Goal: Task Accomplishment & Management: Manage account settings

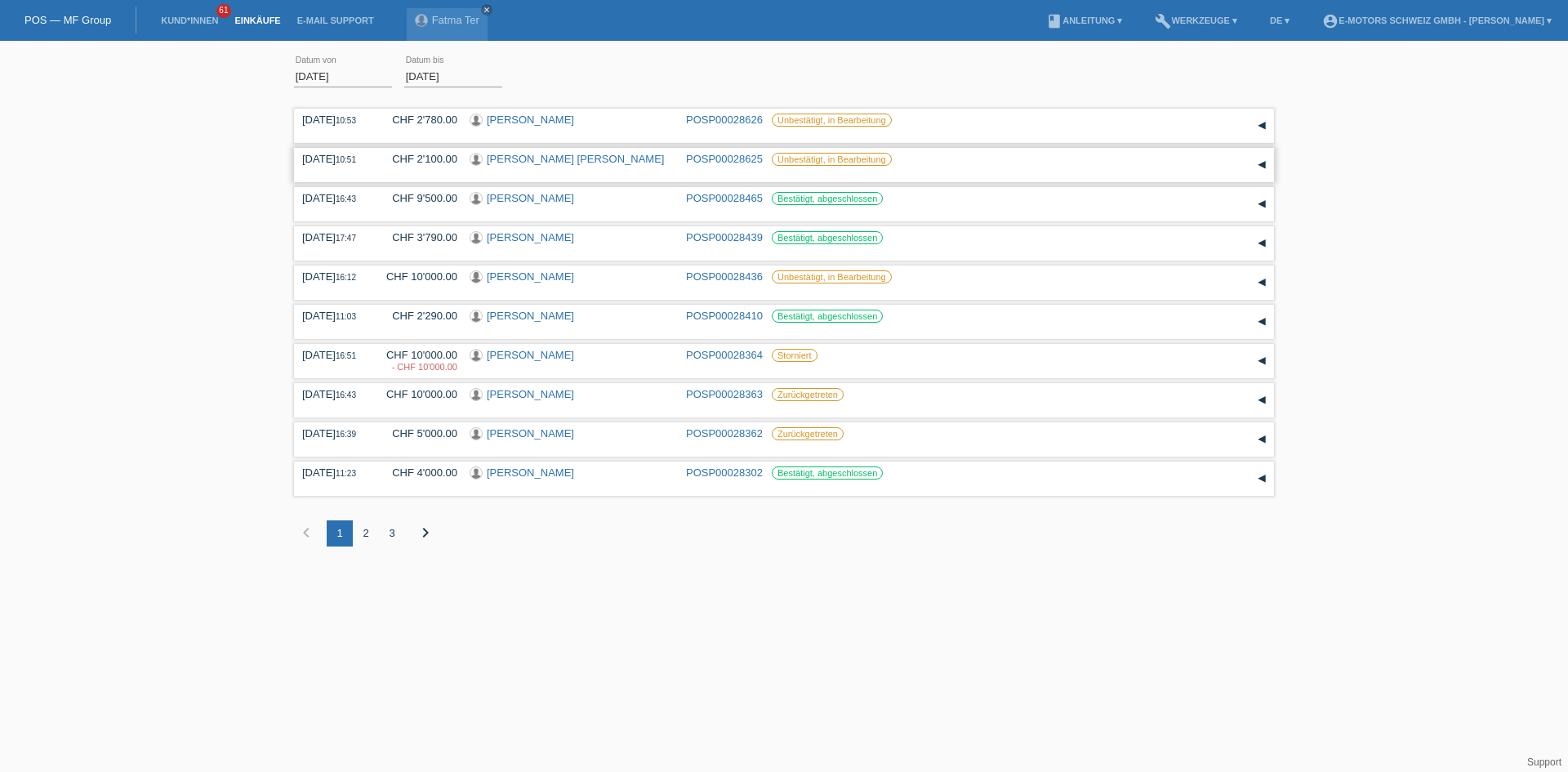
click at [519, 162] on link "[PERSON_NAME]" at bounding box center [575, 159] width 177 height 12
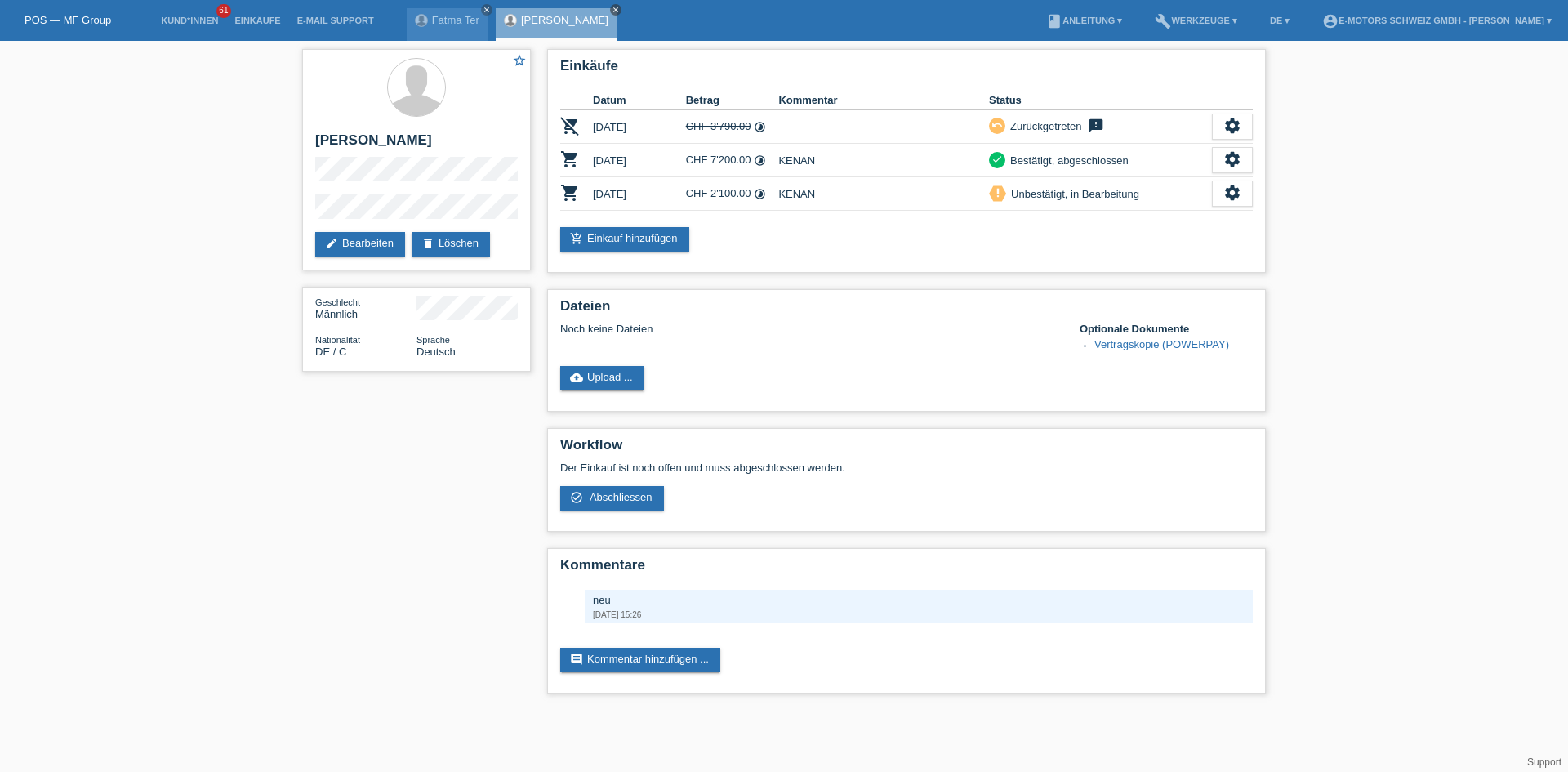
click at [617, 6] on icon "close" at bounding box center [616, 10] width 8 height 8
click at [487, 12] on icon "close" at bounding box center [487, 10] width 8 height 8
click at [256, 17] on link "Einkäufe" at bounding box center [256, 20] width 62 height 10
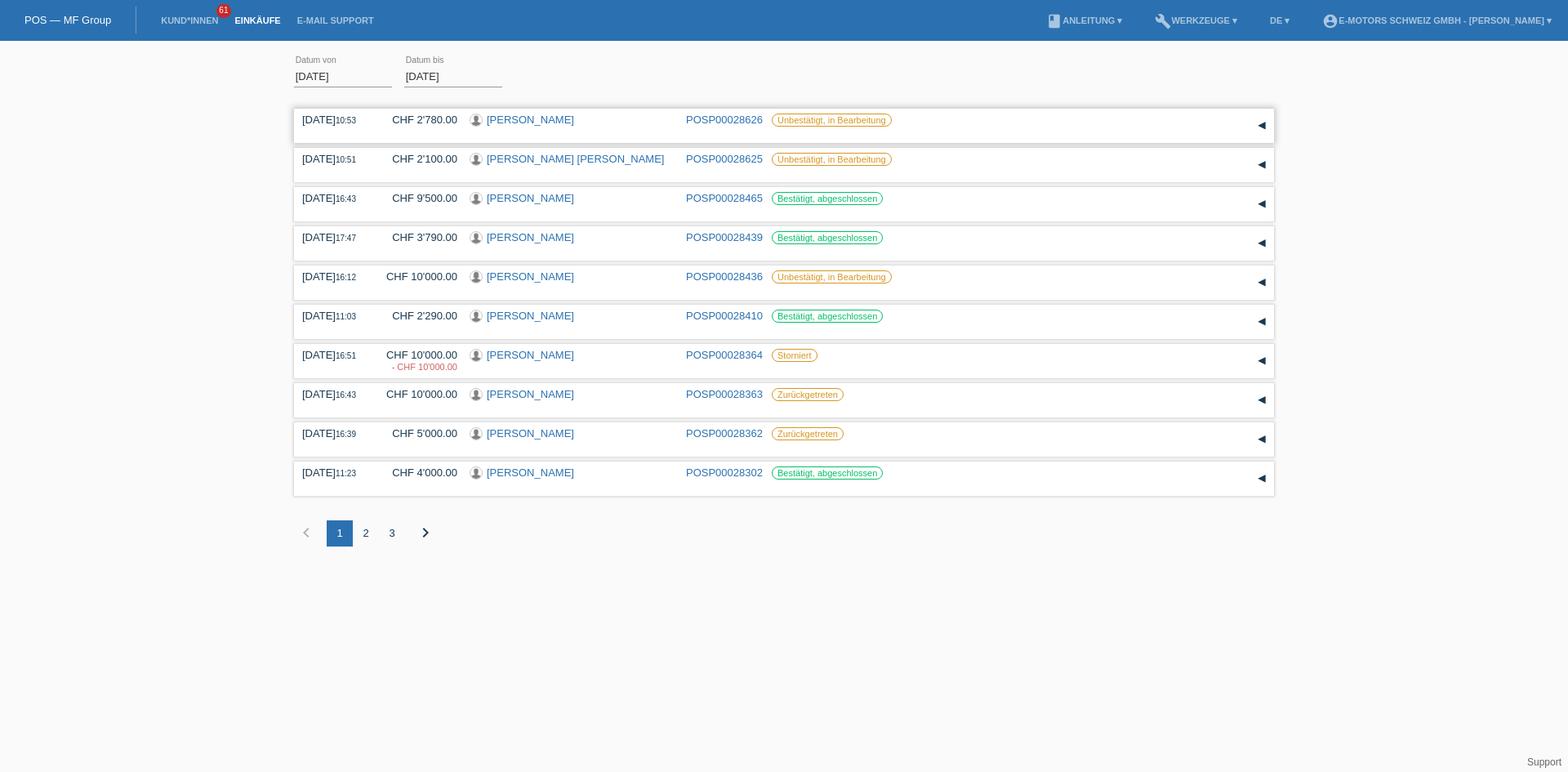
click at [532, 125] on link "[PERSON_NAME]" at bounding box center [530, 120] width 87 height 12
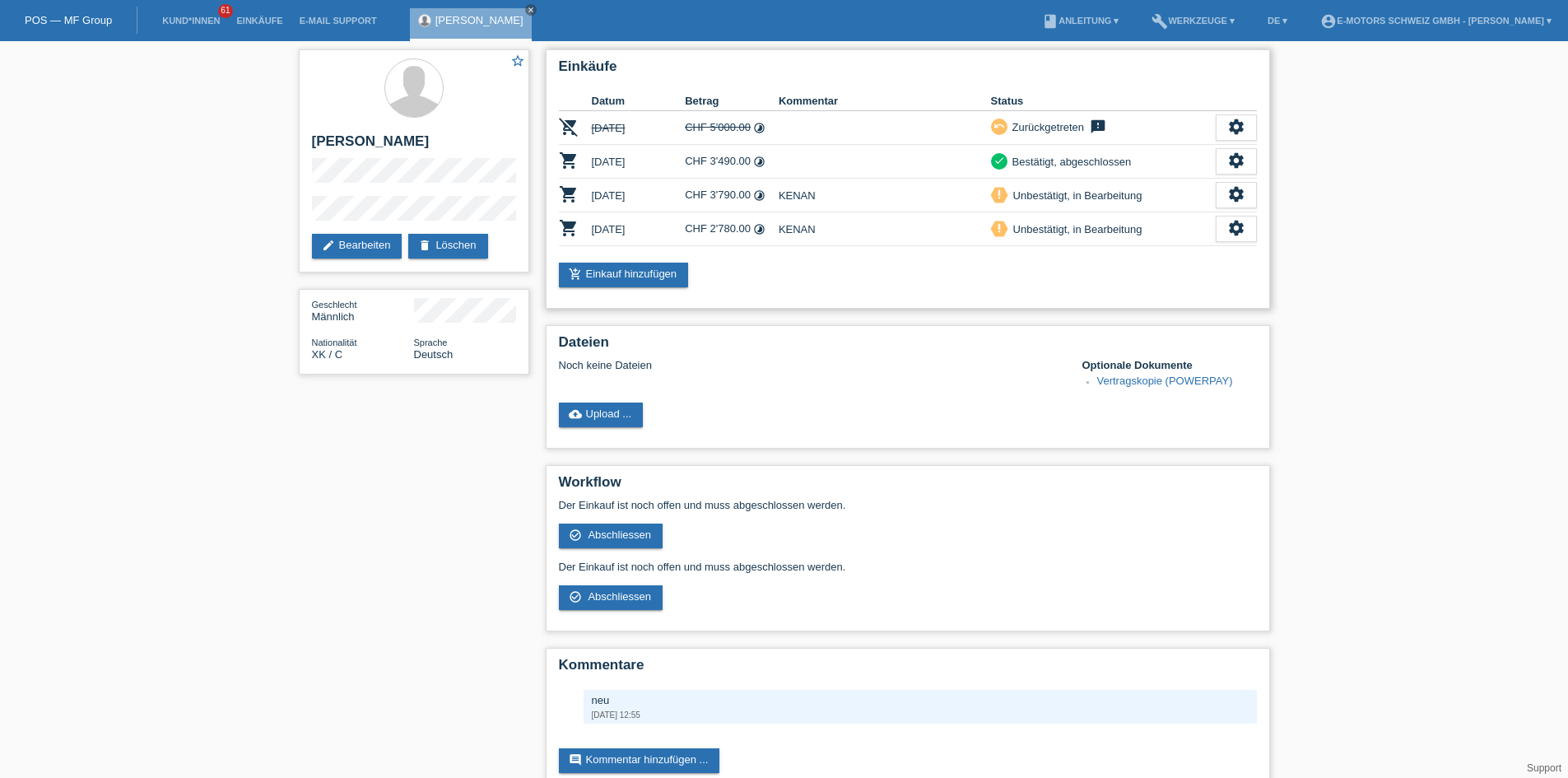
click at [703, 192] on td "CHF 3'790.00 timelapse" at bounding box center [731, 195] width 94 height 33
drag, startPoint x: 686, startPoint y: 194, endPoint x: 766, endPoint y: 236, distance: 90.4
click at [766, 236] on tbody "remove_shopping_cart 26.08.2025 CHF 5'000.00 timelapse undo feedback" at bounding box center [908, 178] width 698 height 135
click at [758, 268] on div "add_shopping_cart Einkauf hinzufügen" at bounding box center [908, 275] width 698 height 25
click at [517, 8] on div "Albin Demukaj close" at bounding box center [475, 20] width 130 height 41
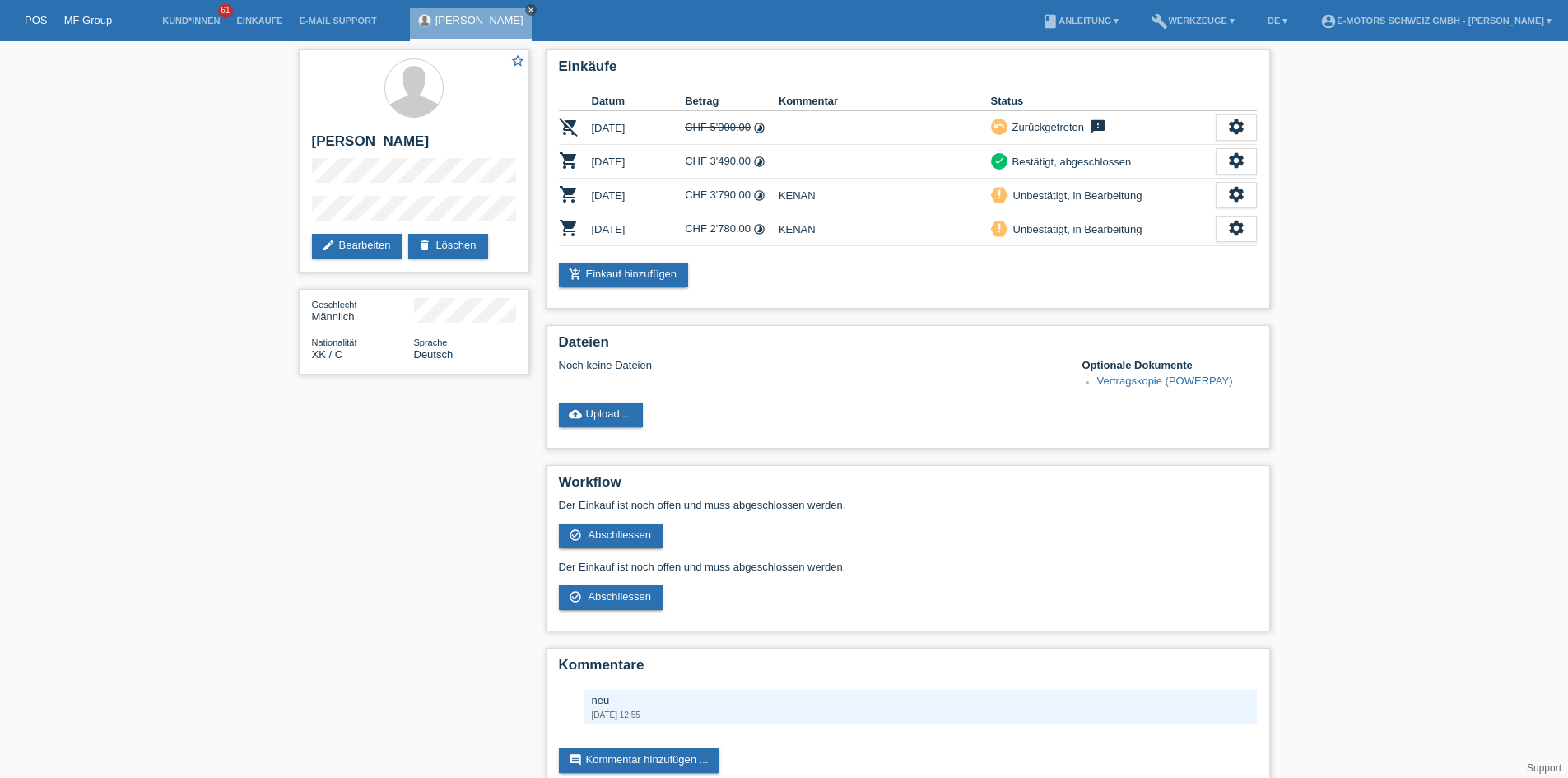
click at [526, 8] on icon "close" at bounding box center [530, 10] width 8 height 8
click at [250, 20] on link "Einkäufe" at bounding box center [258, 20] width 62 height 10
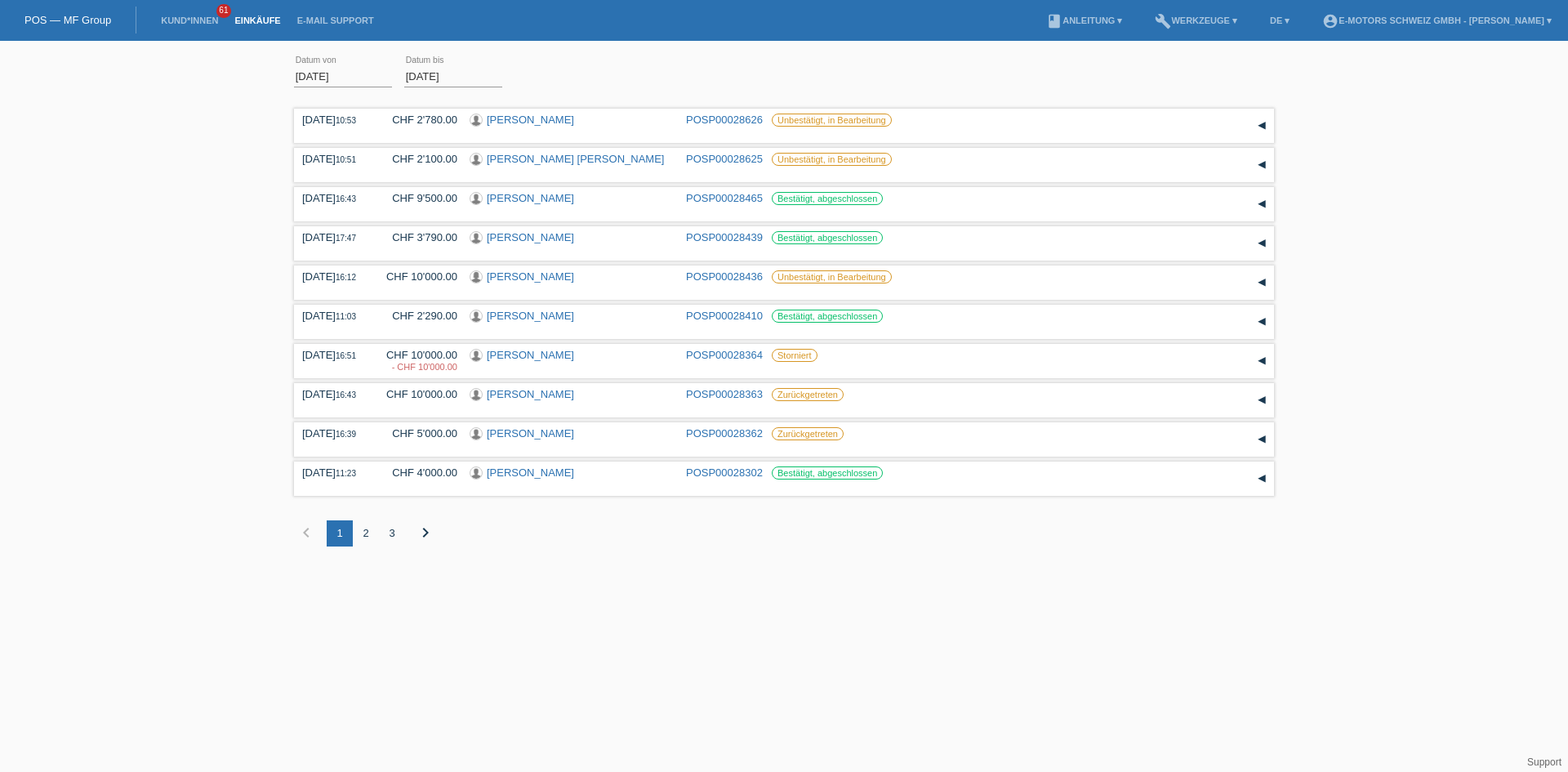
click at [369, 530] on div "2" at bounding box center [366, 534] width 26 height 26
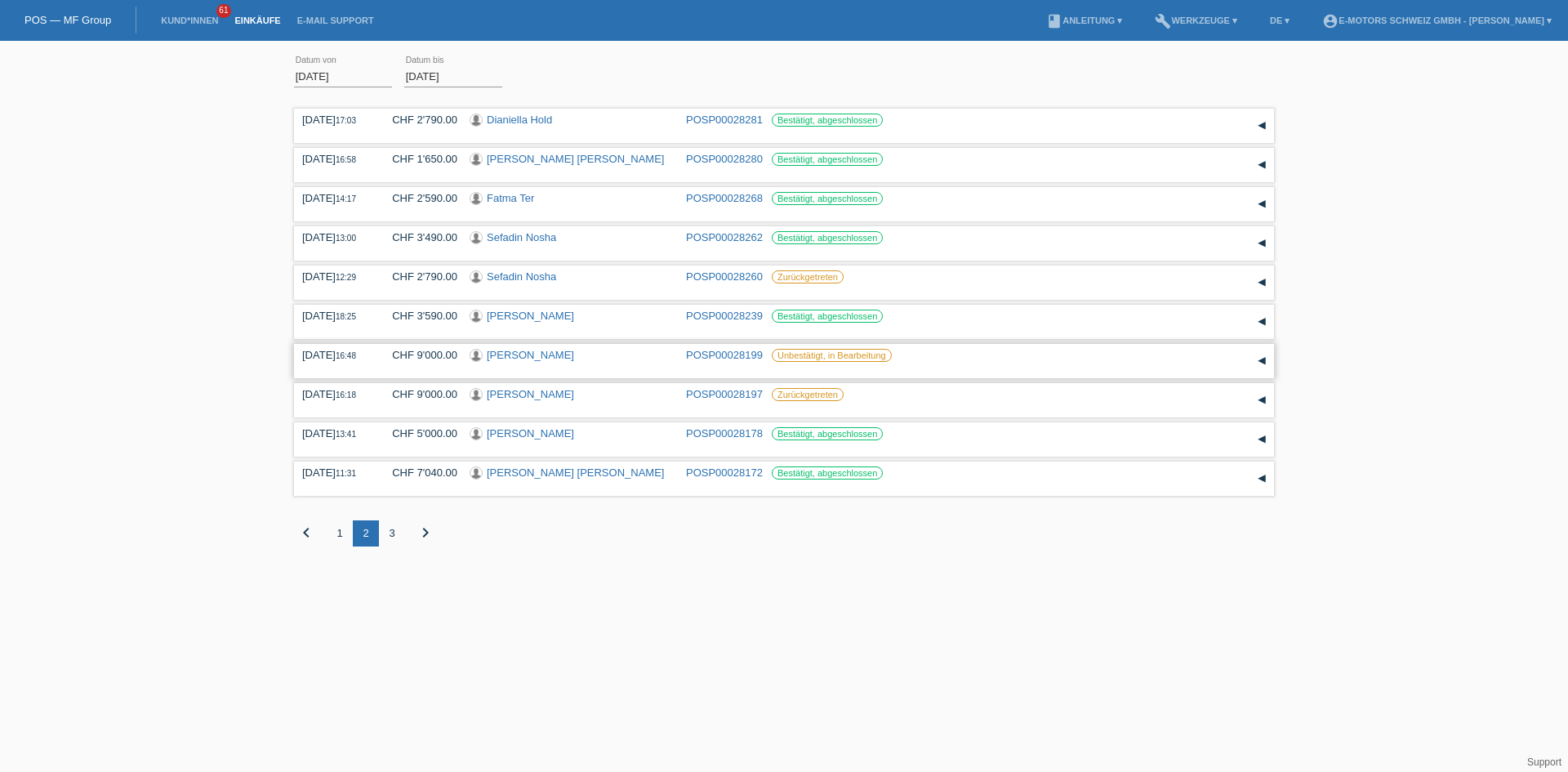
click at [565, 355] on link "[PERSON_NAME]" at bounding box center [530, 355] width 87 height 12
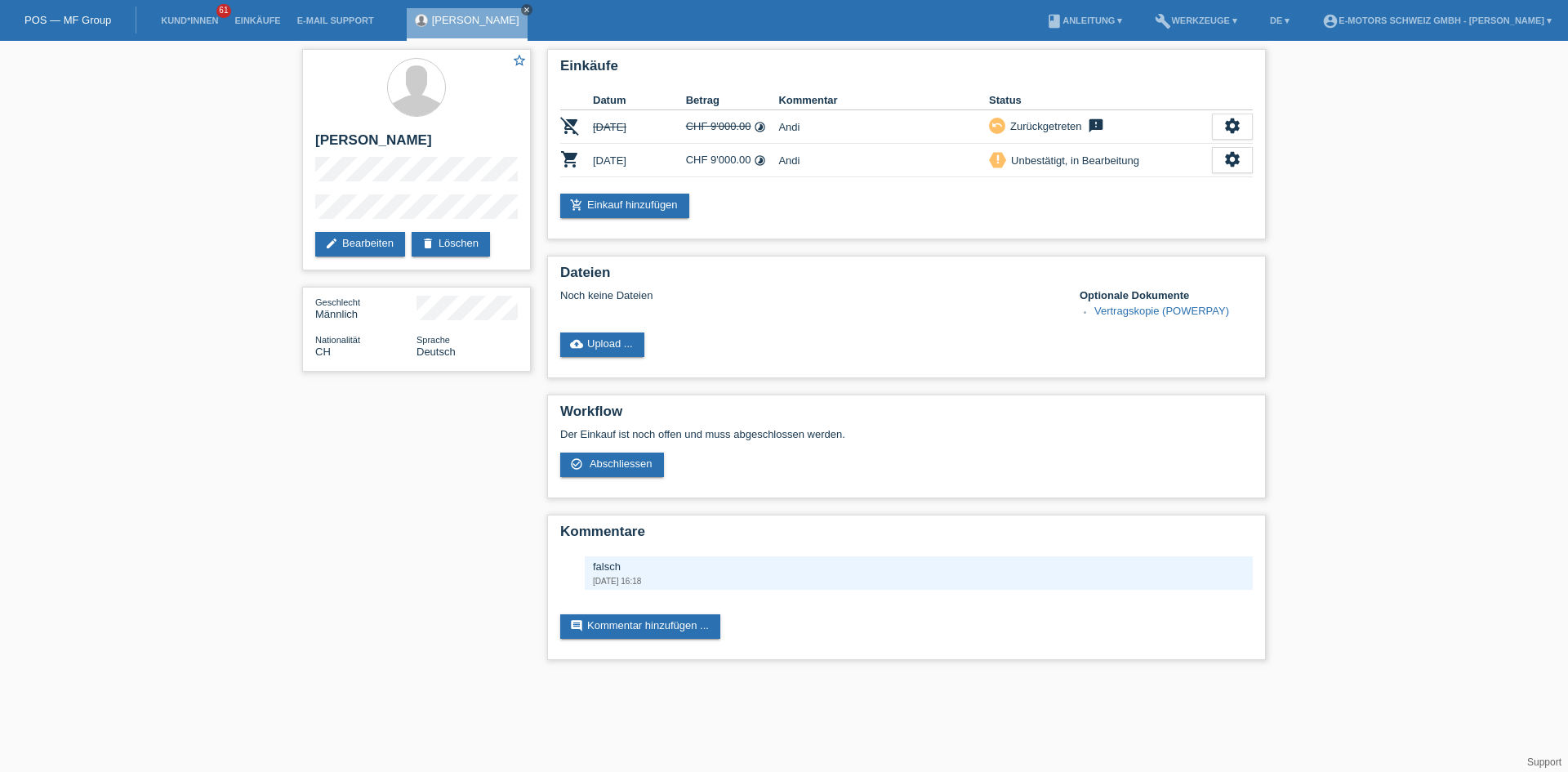
click at [528, 7] on icon "close" at bounding box center [526, 10] width 8 height 8
click at [252, 17] on link "Einkäufe" at bounding box center [256, 20] width 62 height 10
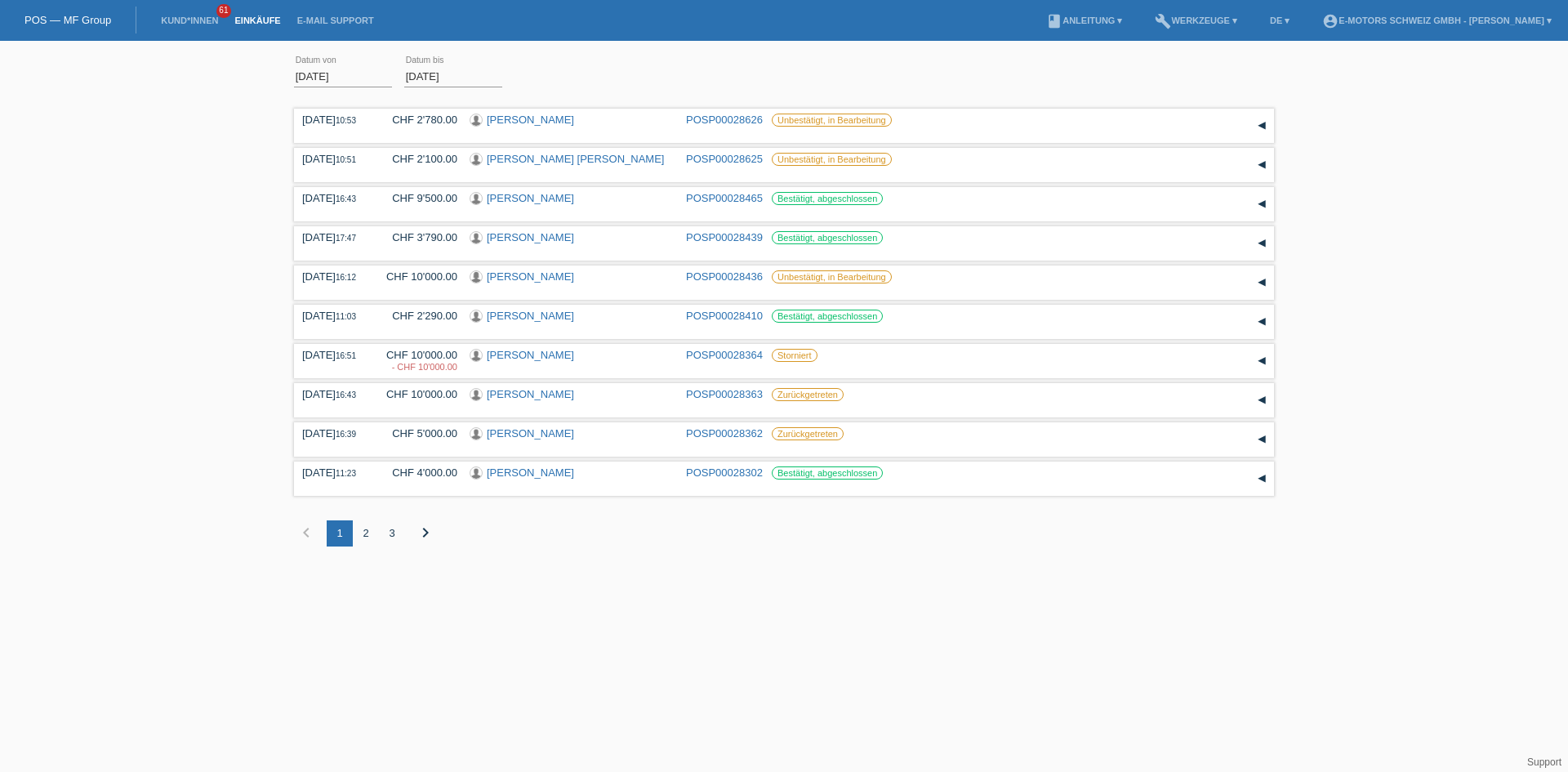
click at [368, 536] on div "2" at bounding box center [366, 534] width 26 height 26
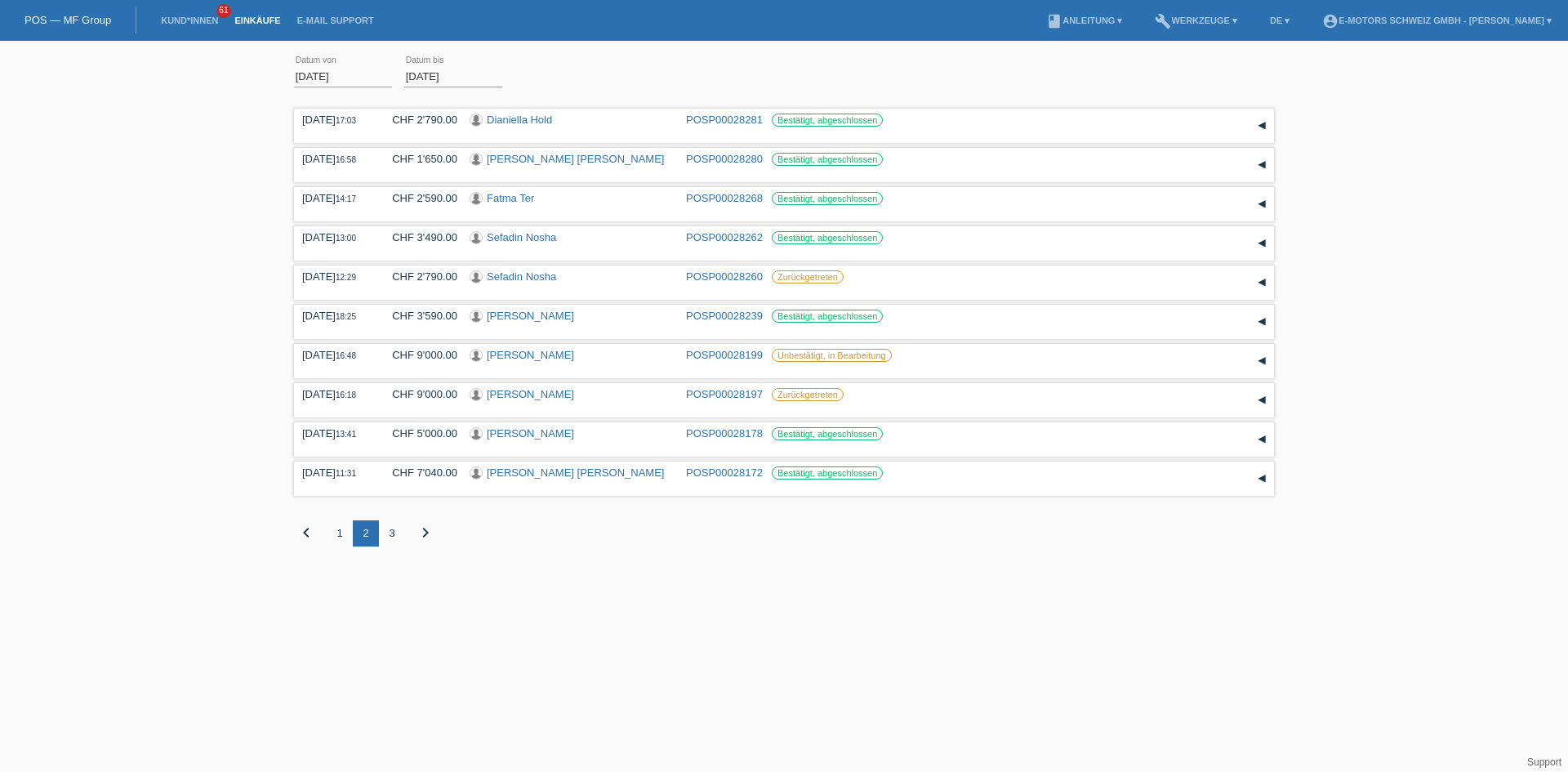
click at [391, 529] on div "3" at bounding box center [392, 534] width 26 height 26
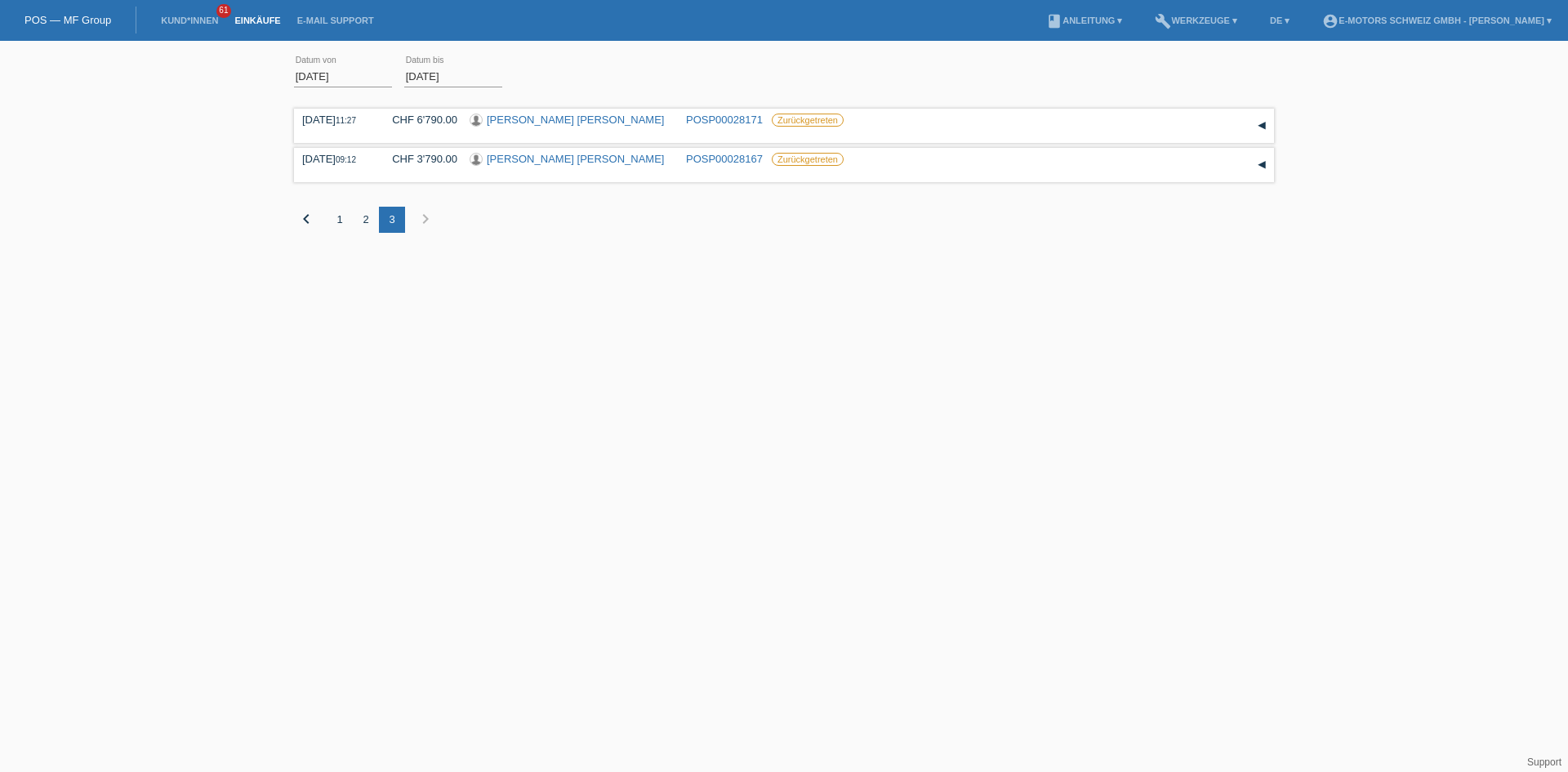
click at [337, 223] on div "1" at bounding box center [340, 220] width 26 height 26
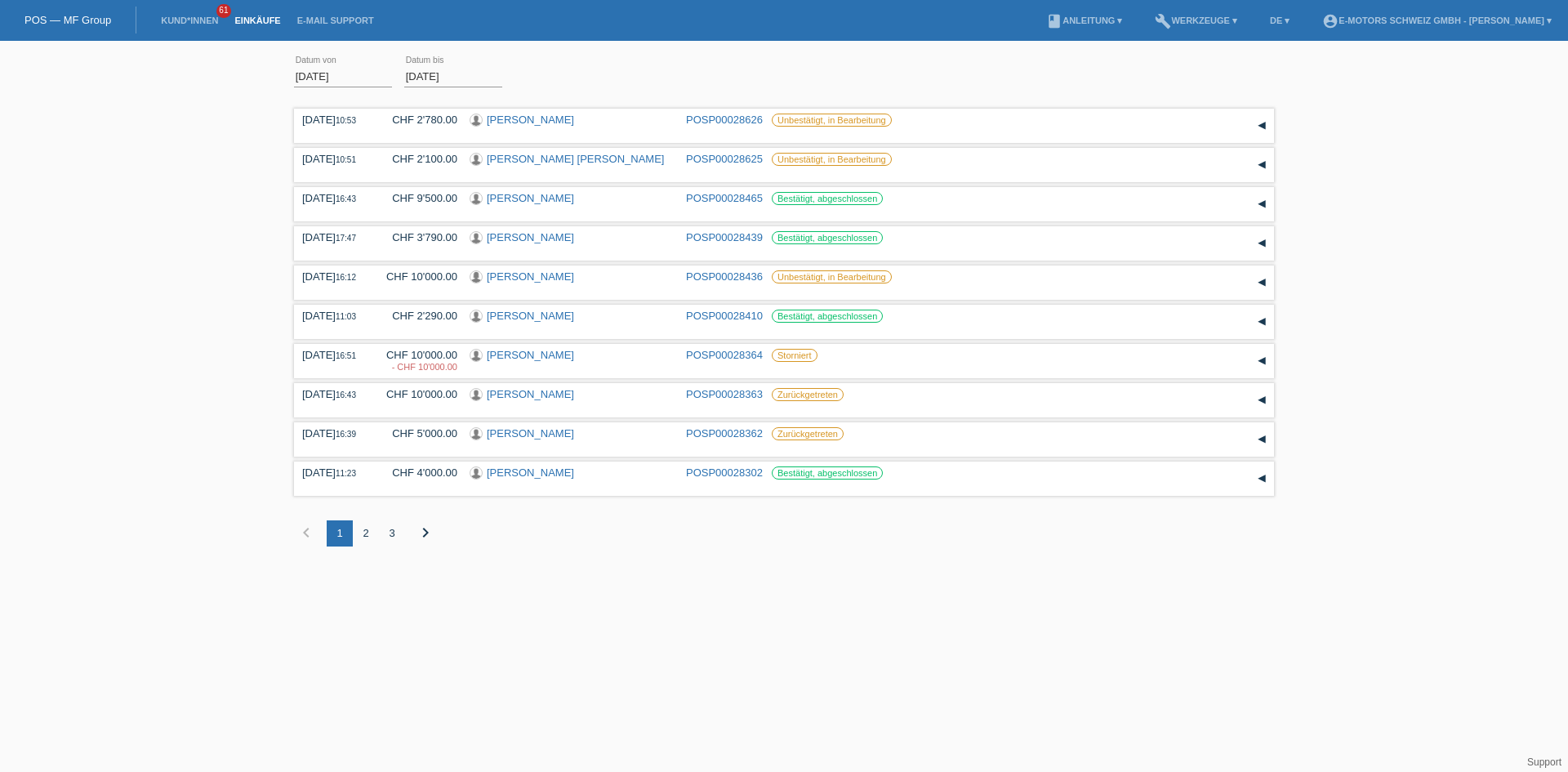
click at [246, 20] on link "Einkäufe" at bounding box center [256, 20] width 62 height 10
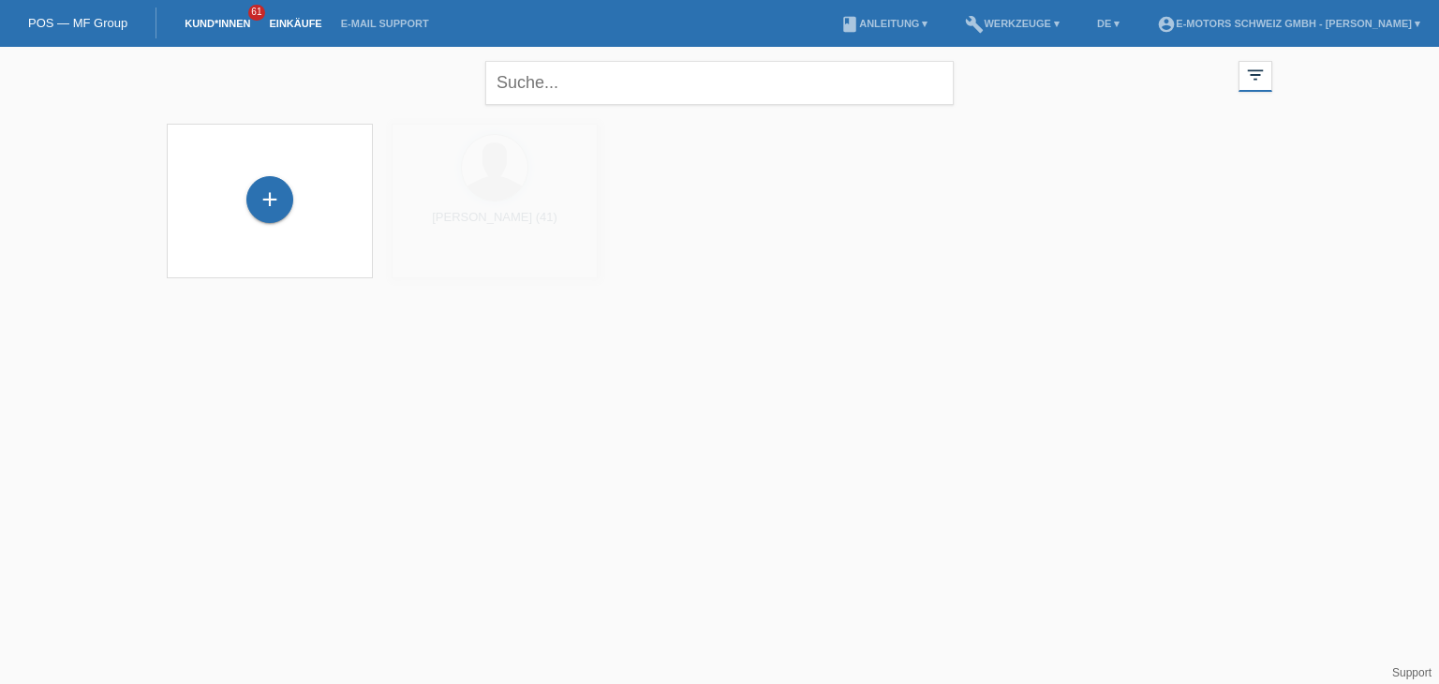
click at [295, 27] on link "Einkäufe" at bounding box center [294, 23] width 71 height 11
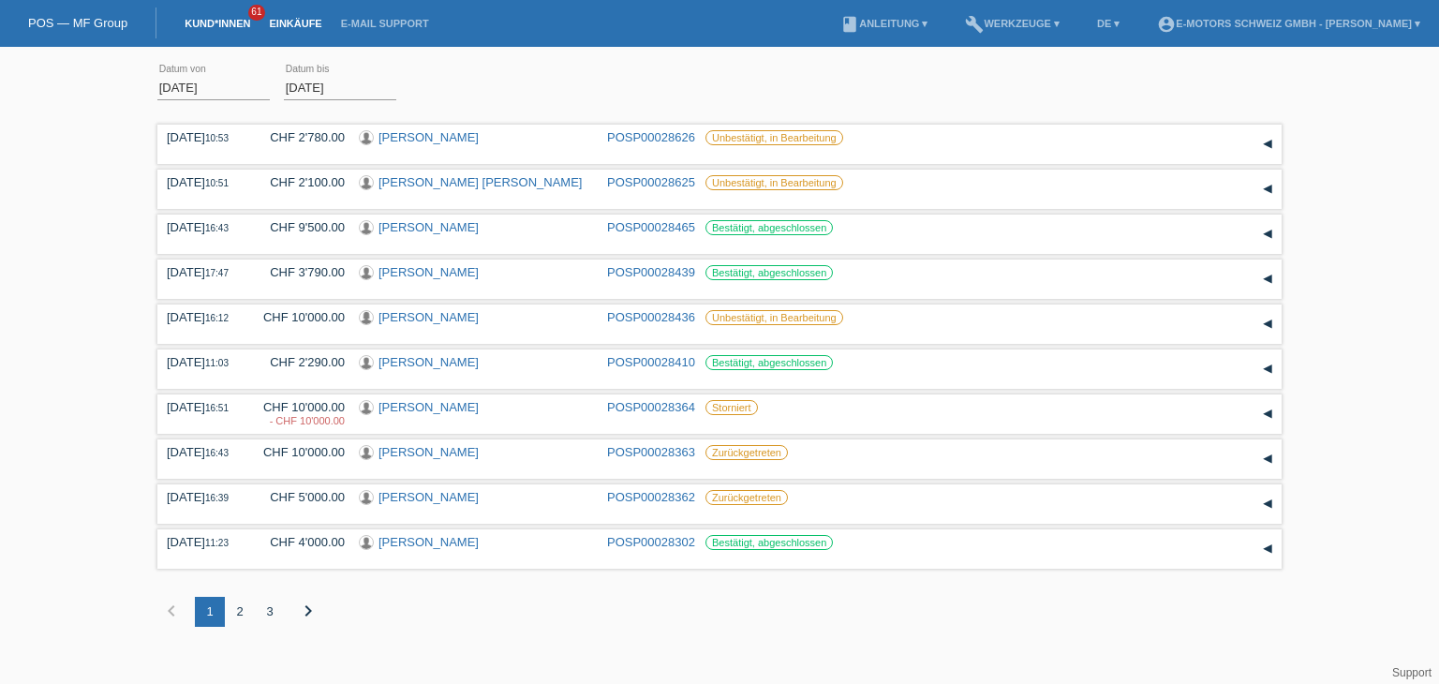
click at [230, 20] on link "Kund*innen" at bounding box center [217, 23] width 84 height 11
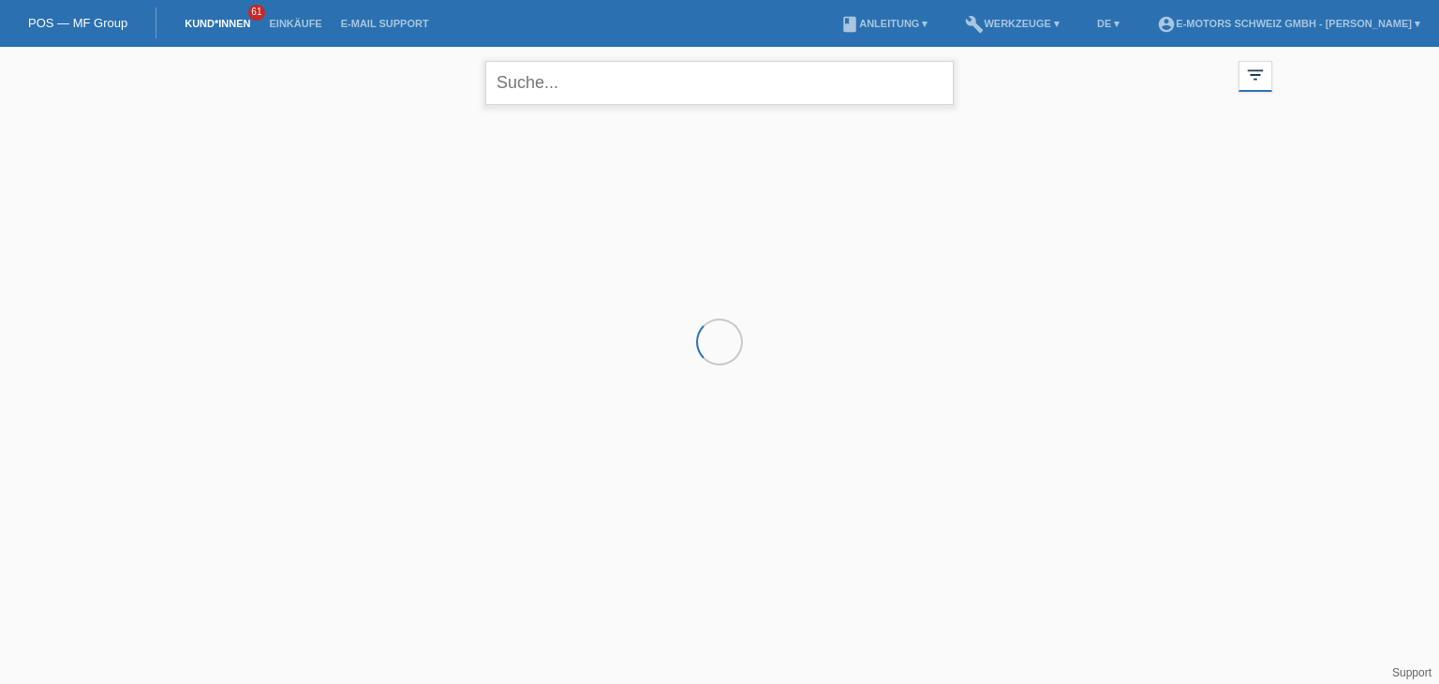
click at [557, 86] on input "text" at bounding box center [719, 83] width 468 height 44
type input "[PERSON_NAME]"
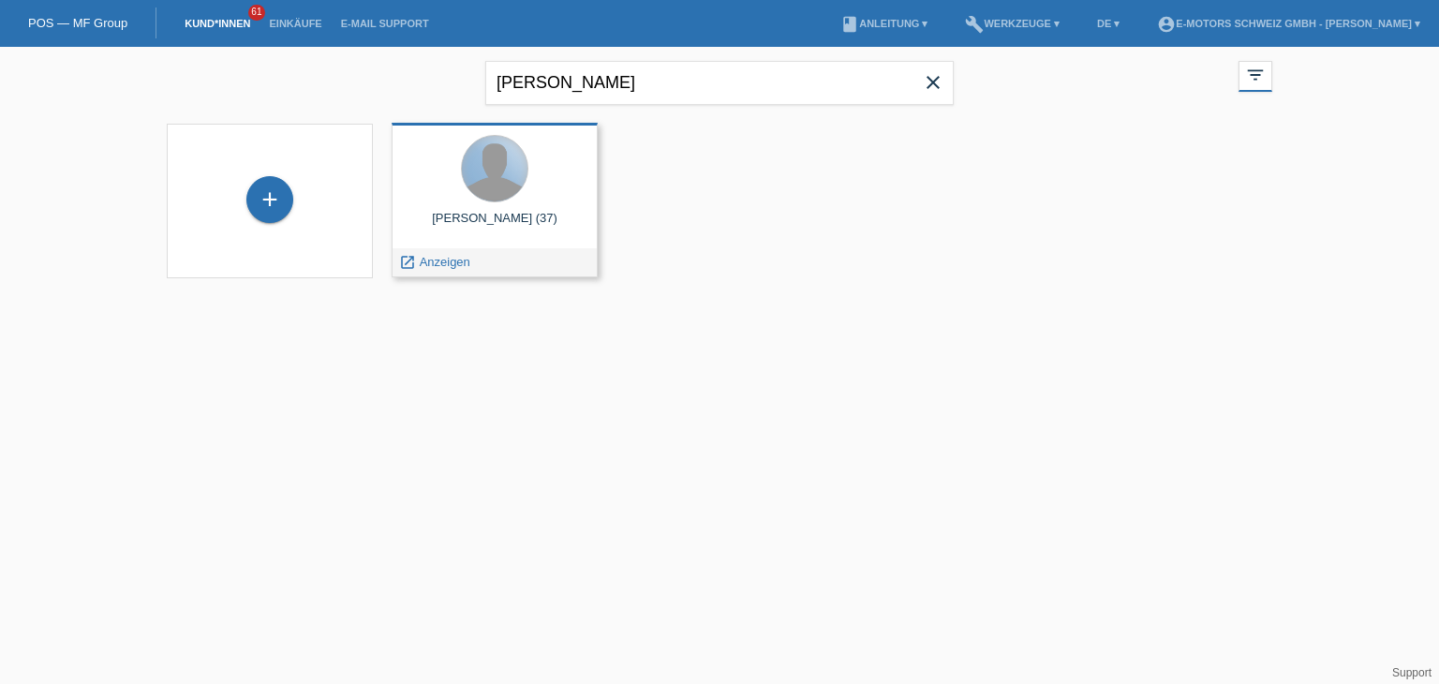
click at [483, 177] on div at bounding box center [495, 169] width 66 height 66
click at [436, 263] on span "Anzeigen" at bounding box center [445, 262] width 51 height 14
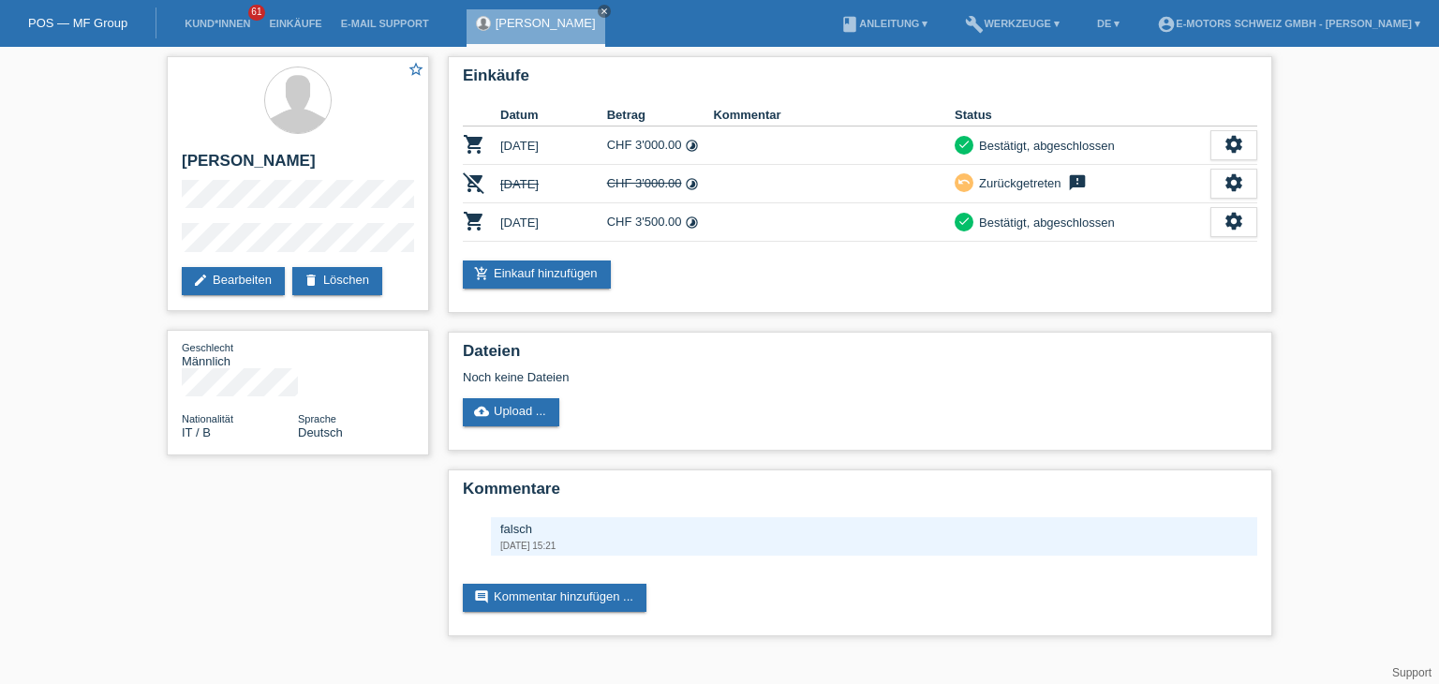
click at [1325, 106] on div "star_border Sanuel Zito edit Bearbeiten delete Löschen Geschlecht Männlich Nati…" at bounding box center [719, 351] width 1439 height 608
drag, startPoint x: 1009, startPoint y: 86, endPoint x: 1019, endPoint y: 372, distance: 285.9
click at [1048, 243] on div "Einkäufe Datum Betrag Kommentar Status shopping_cart 06.05.2024 CHF 3'000.00 ti…" at bounding box center [860, 184] width 824 height 257
click at [1007, 503] on h2 "Kommentare" at bounding box center [860, 494] width 794 height 28
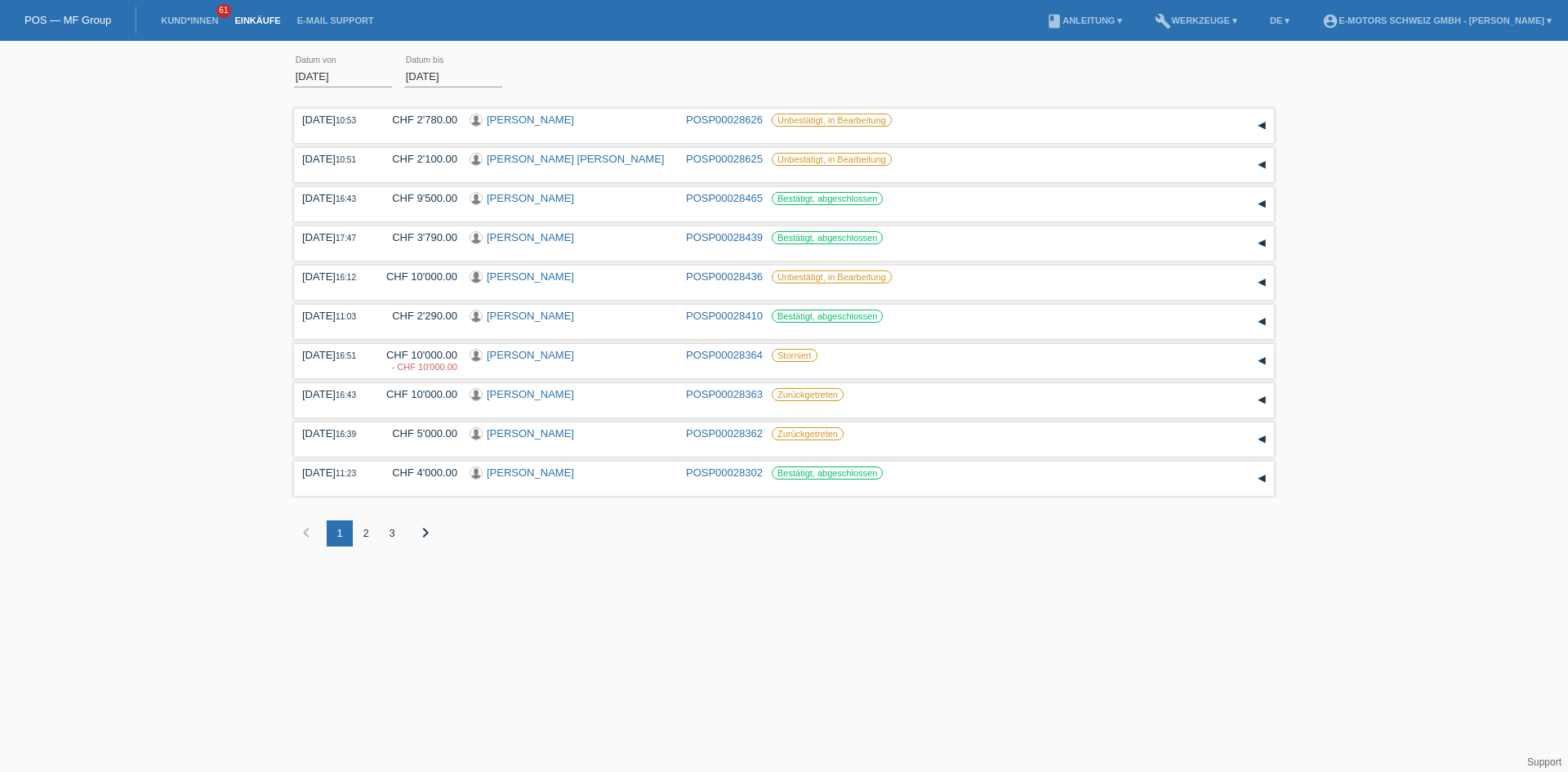
click at [391, 537] on div "3" at bounding box center [392, 534] width 26 height 26
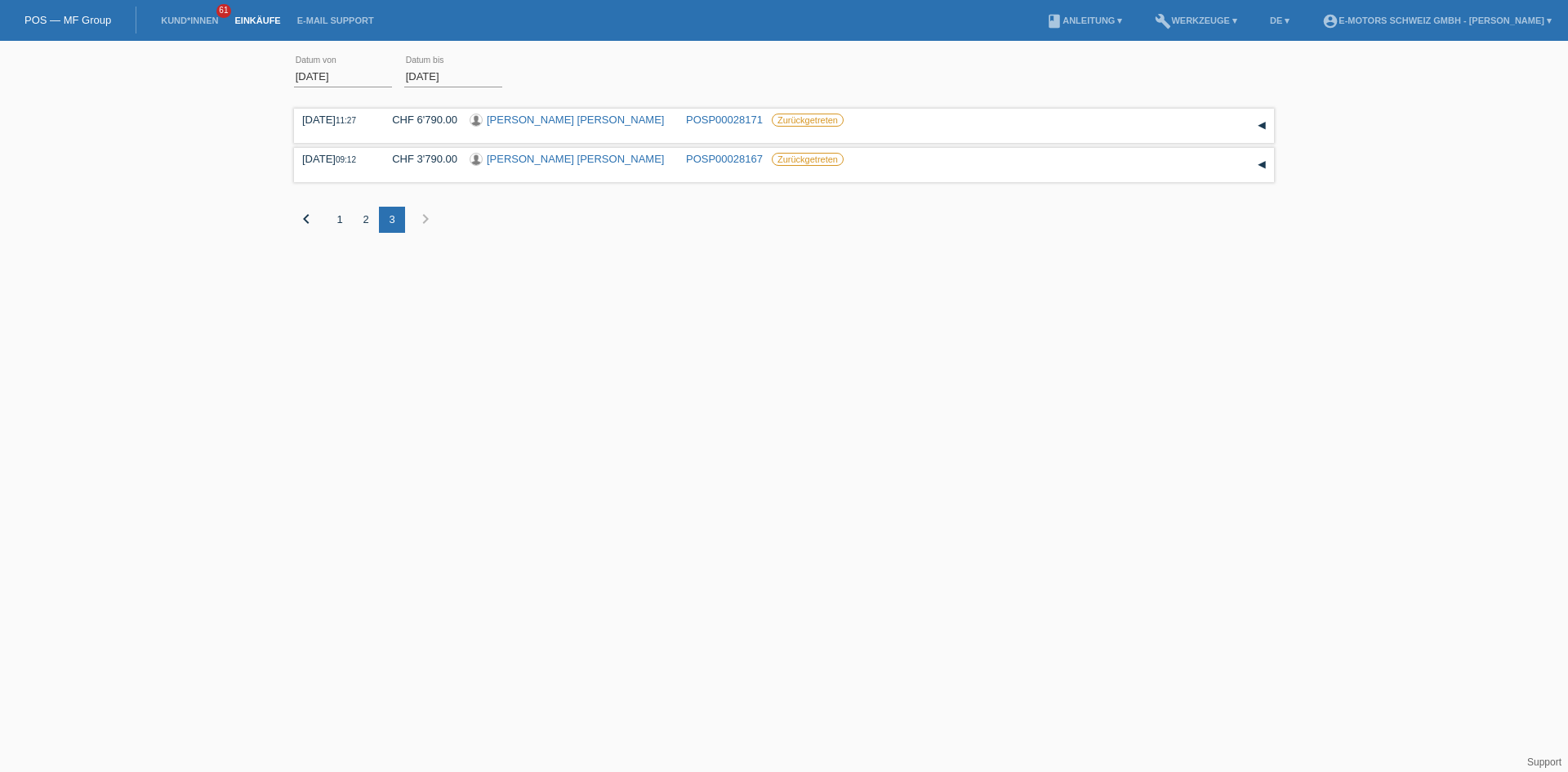
click at [368, 215] on div "2" at bounding box center [366, 220] width 26 height 26
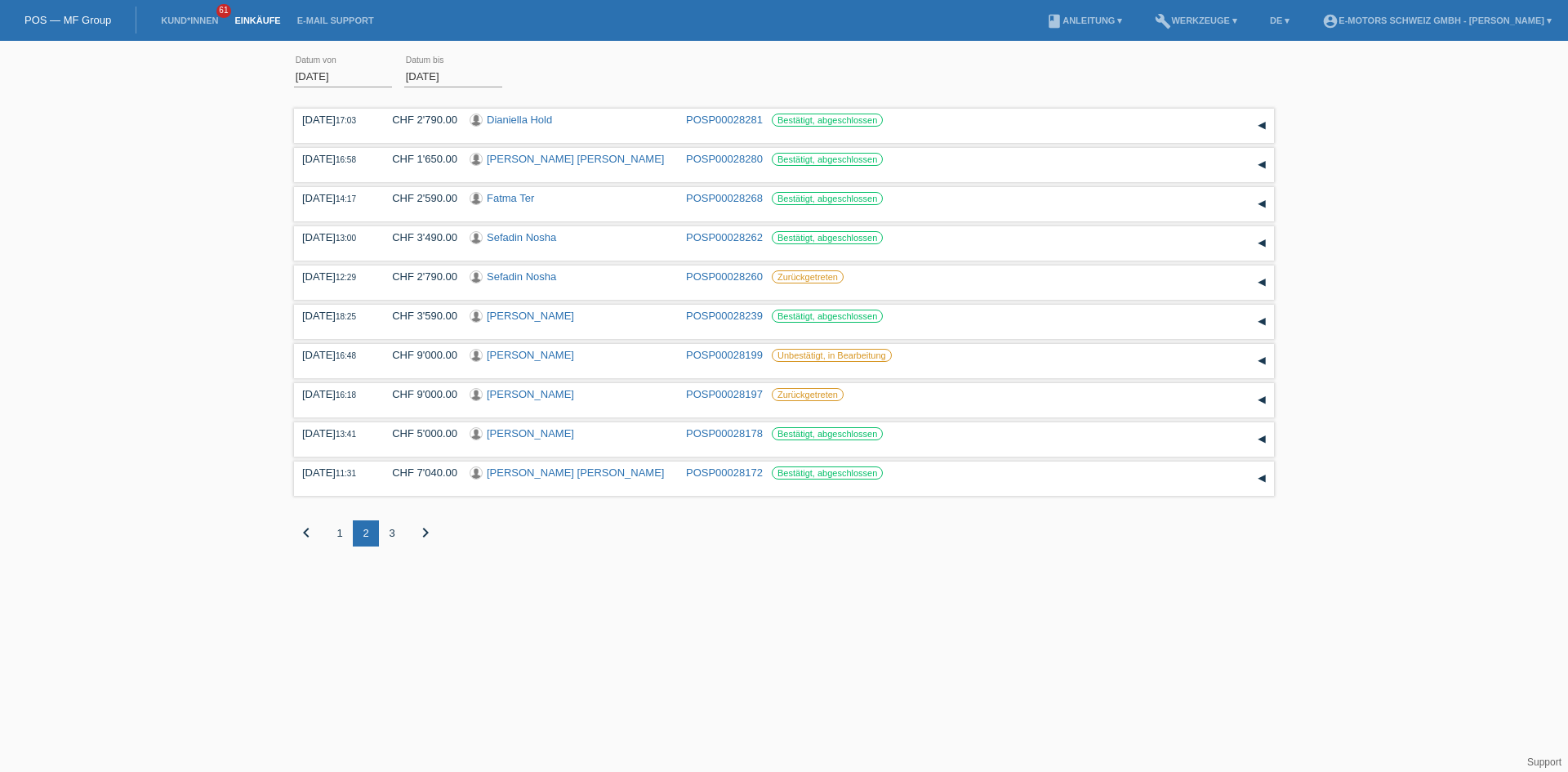
click at [424, 536] on icon "chevron_right" at bounding box center [426, 532] width 19 height 19
